Goal: Task Accomplishment & Management: Manage account settings

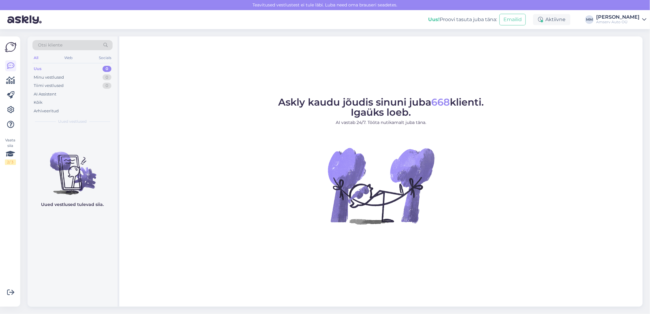
drag, startPoint x: 557, startPoint y: 19, endPoint x: 554, endPoint y: 25, distance: 6.7
click at [557, 19] on div "Aktiivne" at bounding box center [551, 19] width 37 height 11
click at [521, 45] on button "15 minutit" at bounding box center [515, 47] width 26 height 7
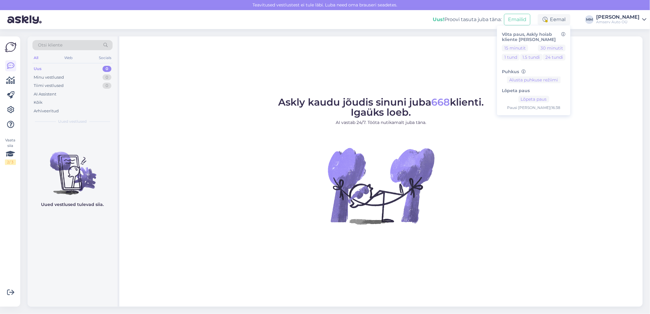
click at [196, 160] on figure "Askly kaudu jõudis sinuni juba 668 klienti. Igaüks loeb. AI vastab 24/7. Tööta …" at bounding box center [381, 169] width 512 height 144
click at [642, 17] on icon at bounding box center [644, 19] width 4 height 5
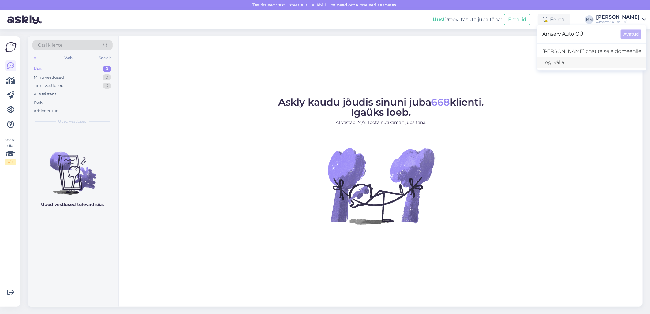
click at [614, 64] on div "Logi välja" at bounding box center [592, 62] width 109 height 11
